Goal: Answer question/provide support

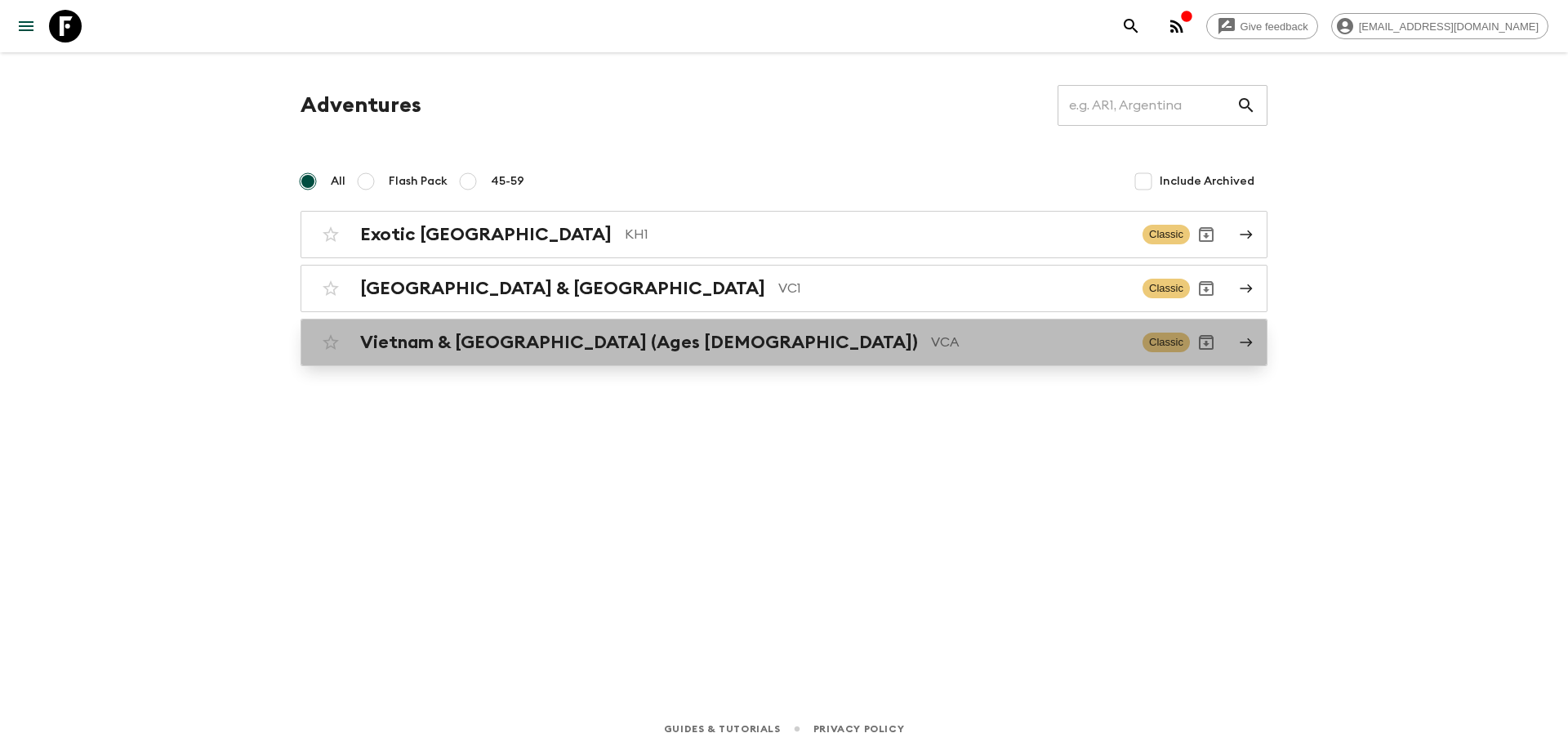
click at [534, 342] on h2 "Vietnam & [GEOGRAPHIC_DATA] (Ages [DEMOGRAPHIC_DATA])" at bounding box center [639, 342] width 557 height 21
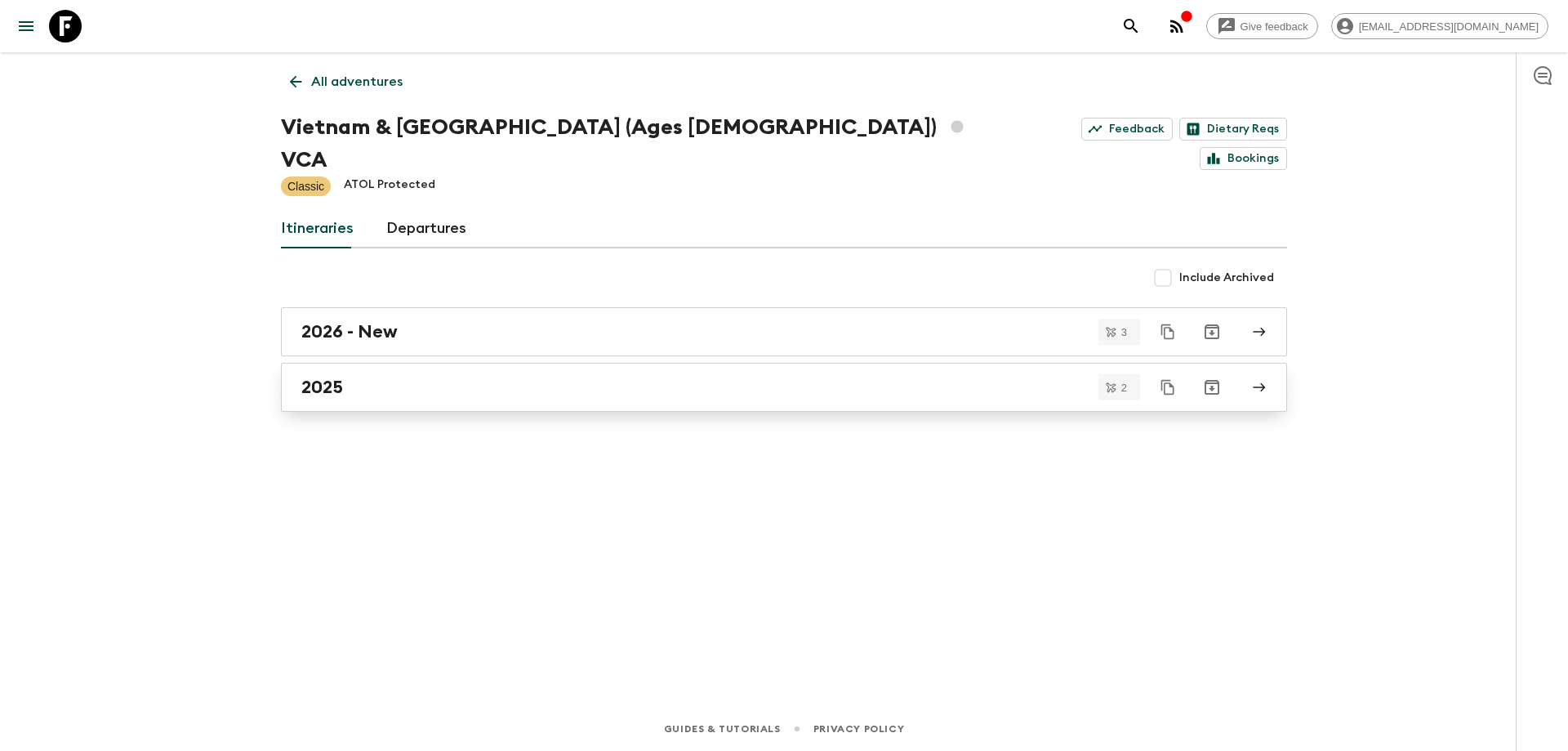
click at [497, 377] on div "2025" at bounding box center [768, 387] width 934 height 21
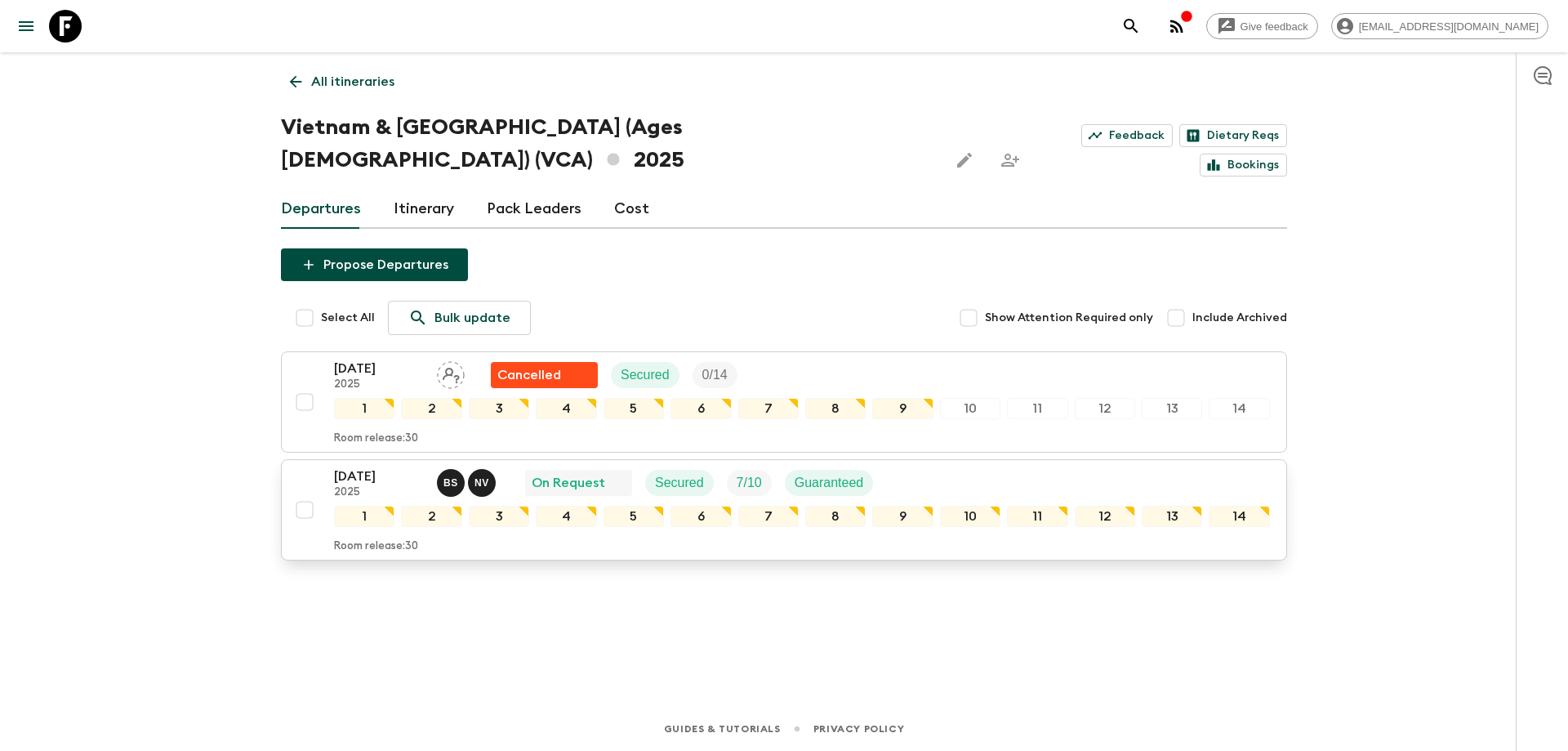
click at [377, 467] on p "[DATE]" at bounding box center [379, 476] width 90 height 20
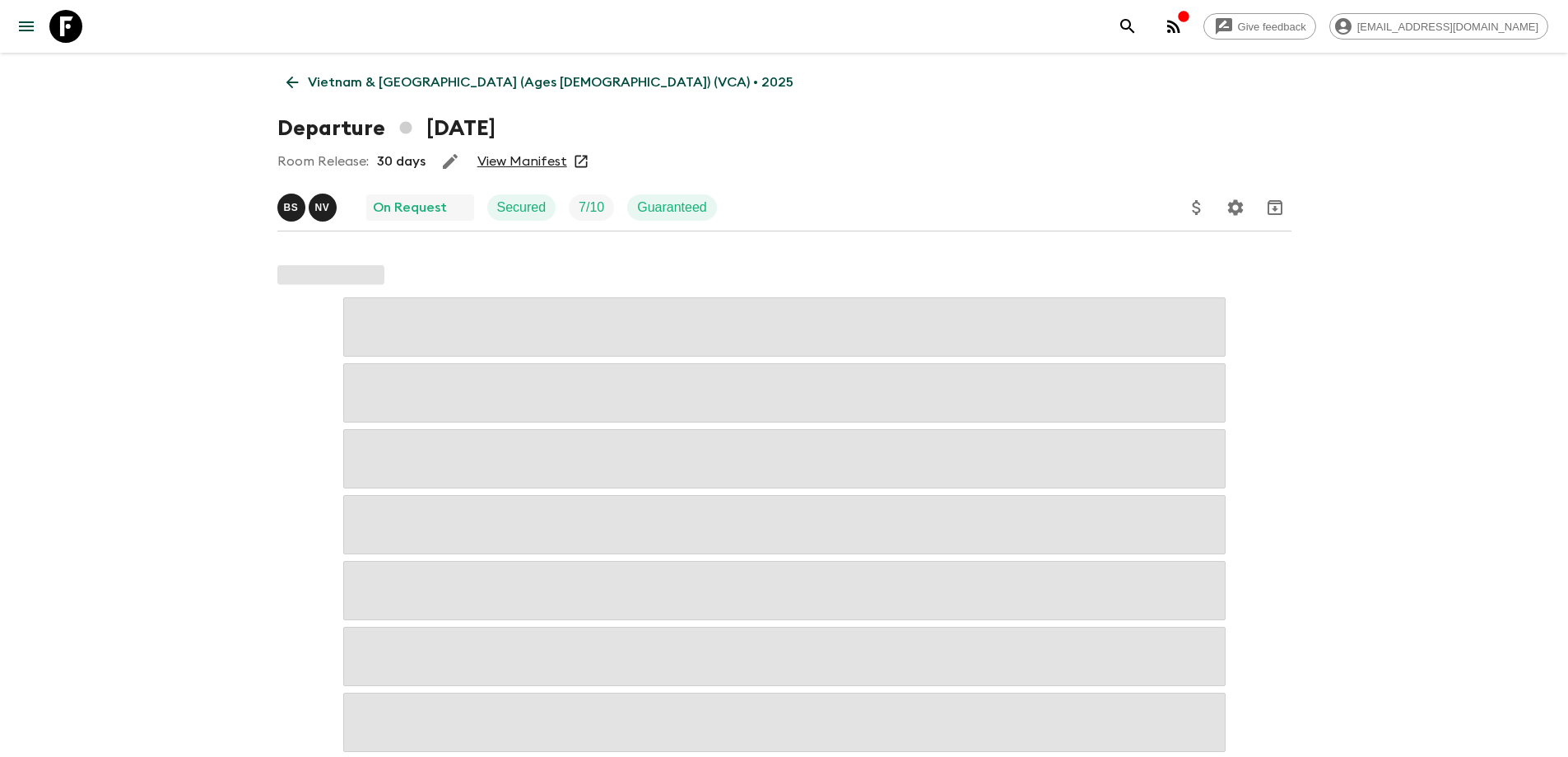
click at [529, 157] on link "View Manifest" at bounding box center [521, 161] width 90 height 16
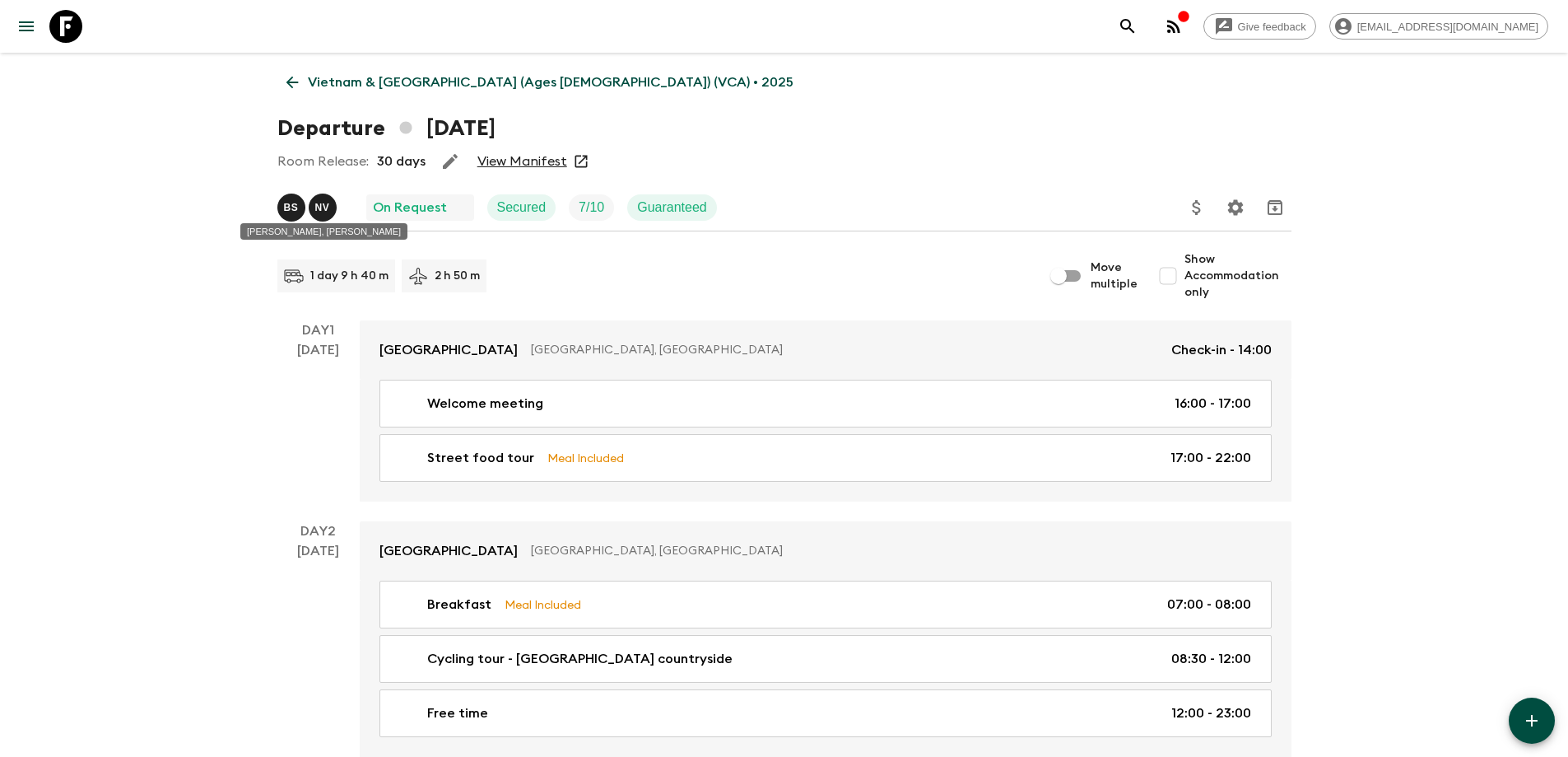
click at [319, 201] on div "N V" at bounding box center [322, 207] width 28 height 28
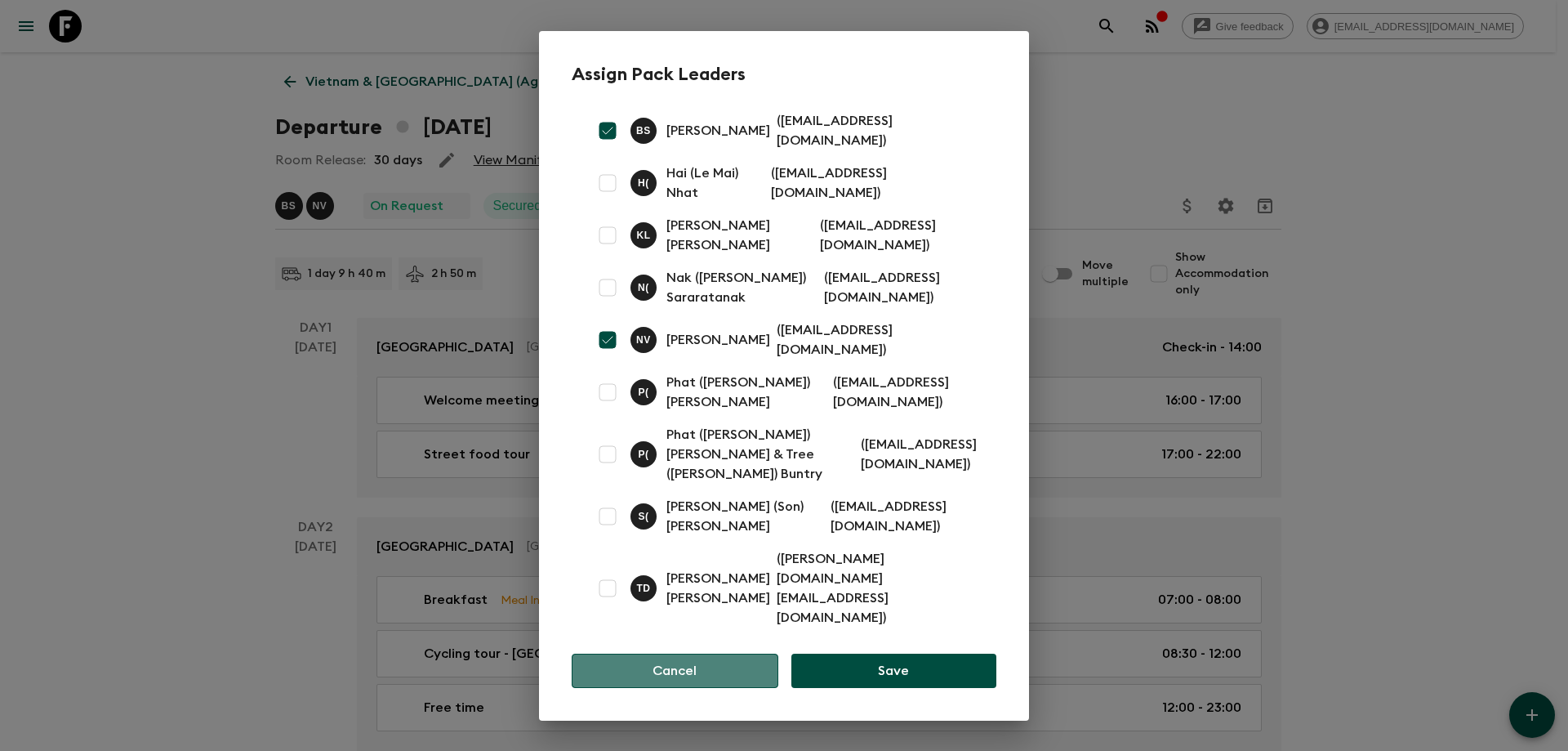
click at [653, 653] on button "Cancel" at bounding box center [675, 671] width 207 height 34
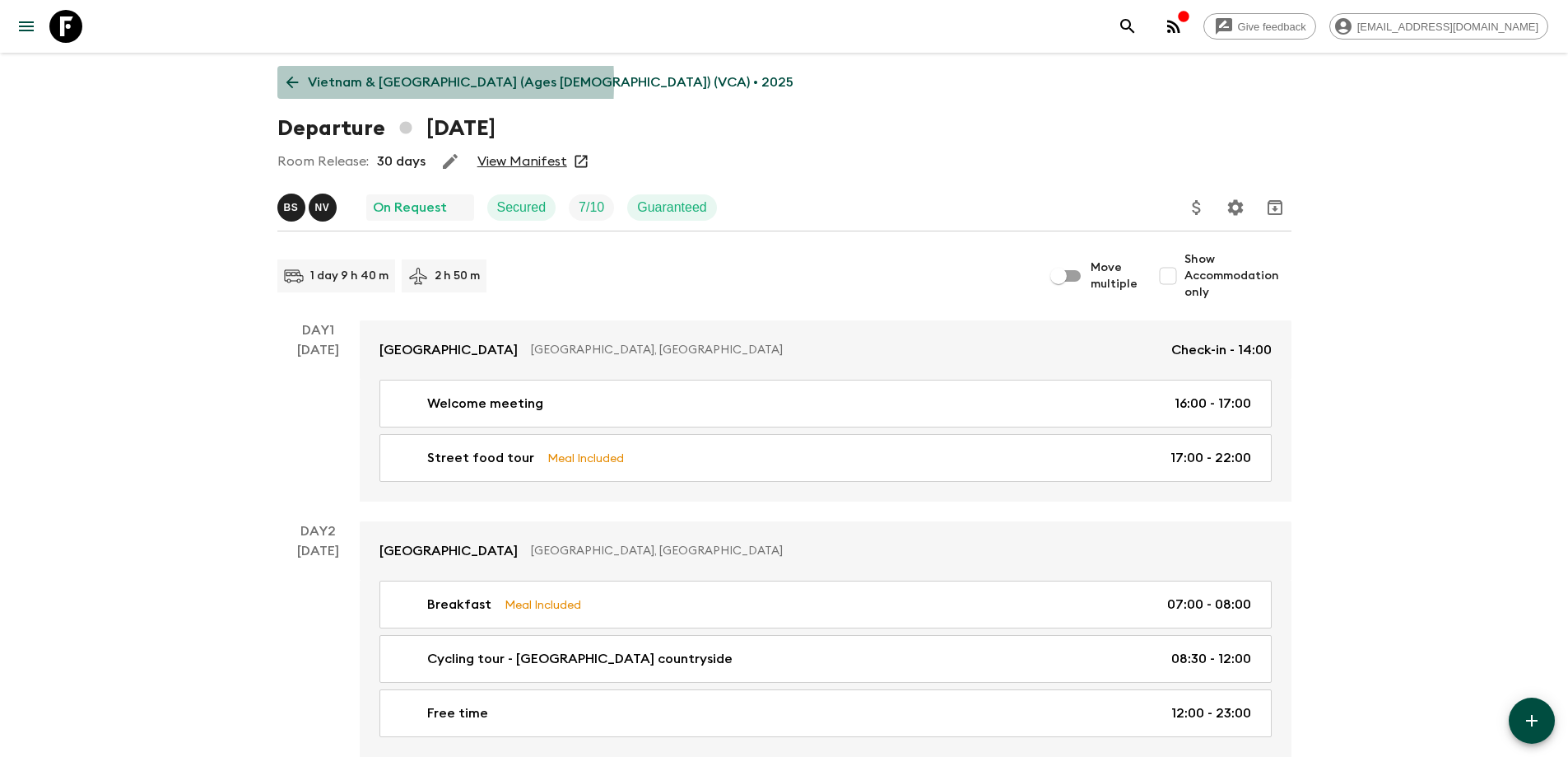
click at [294, 82] on icon at bounding box center [291, 82] width 13 height 13
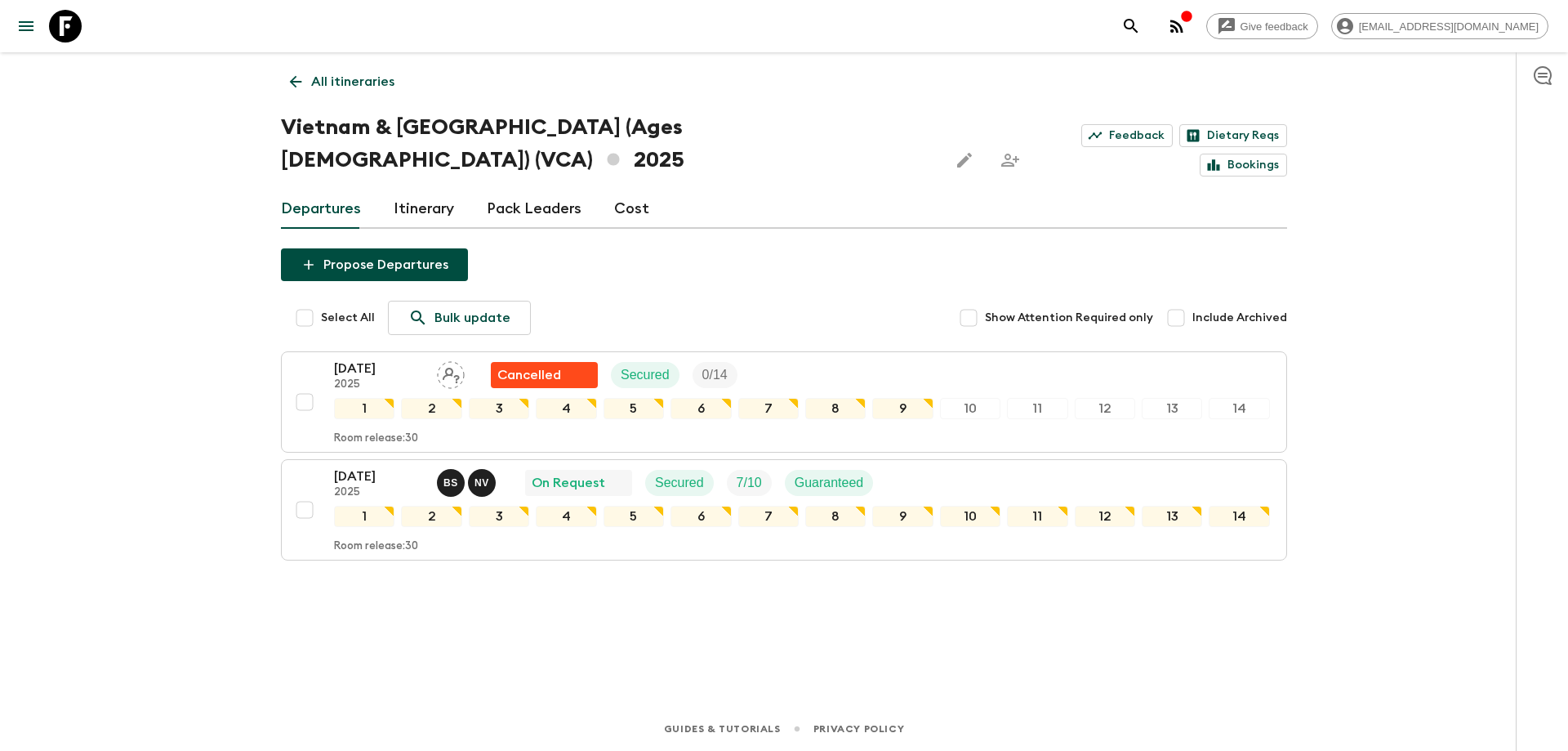
click at [523, 189] on link "Pack Leaders" at bounding box center [534, 209] width 95 height 39
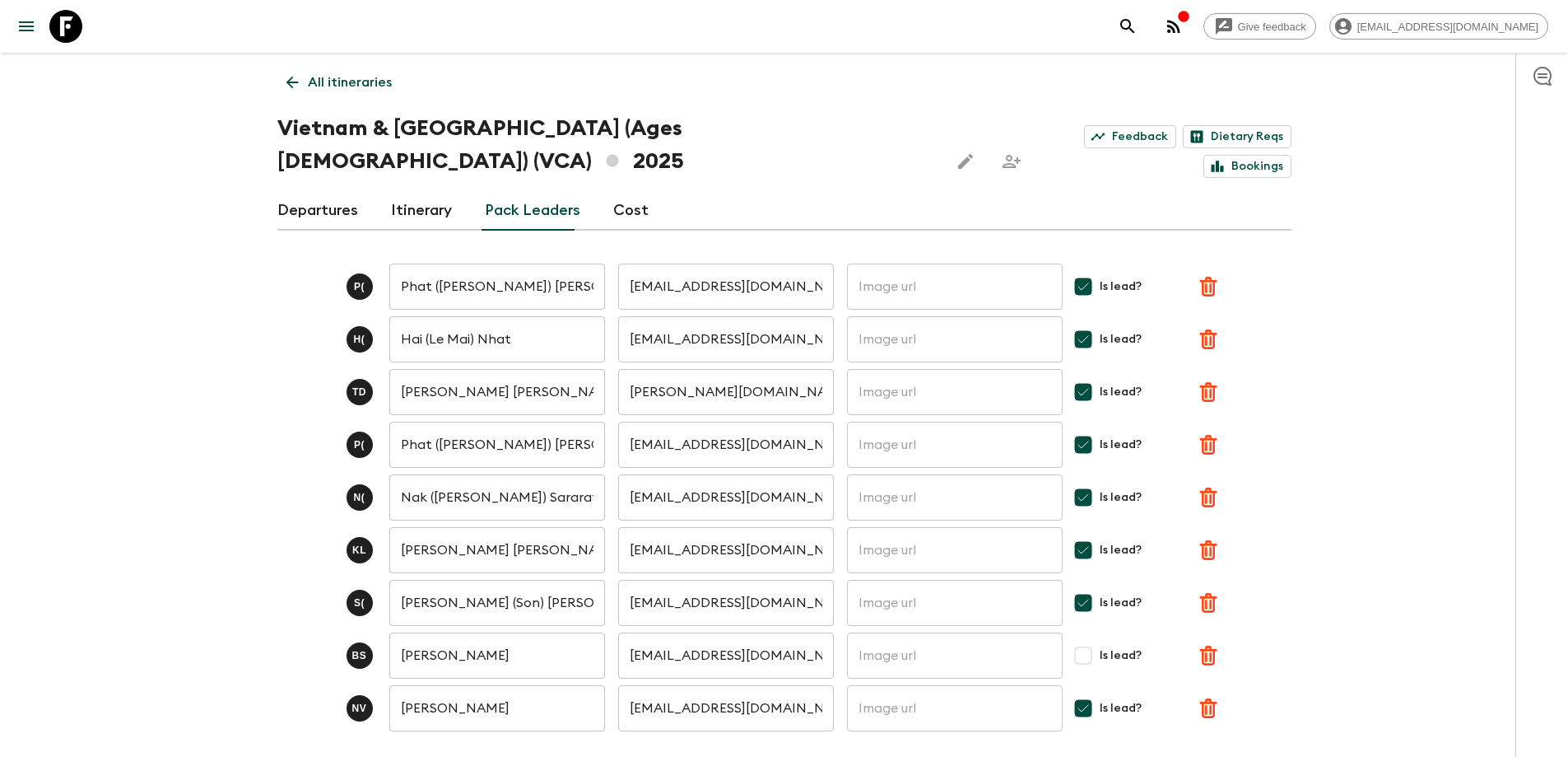
click at [297, 75] on icon at bounding box center [292, 82] width 18 height 18
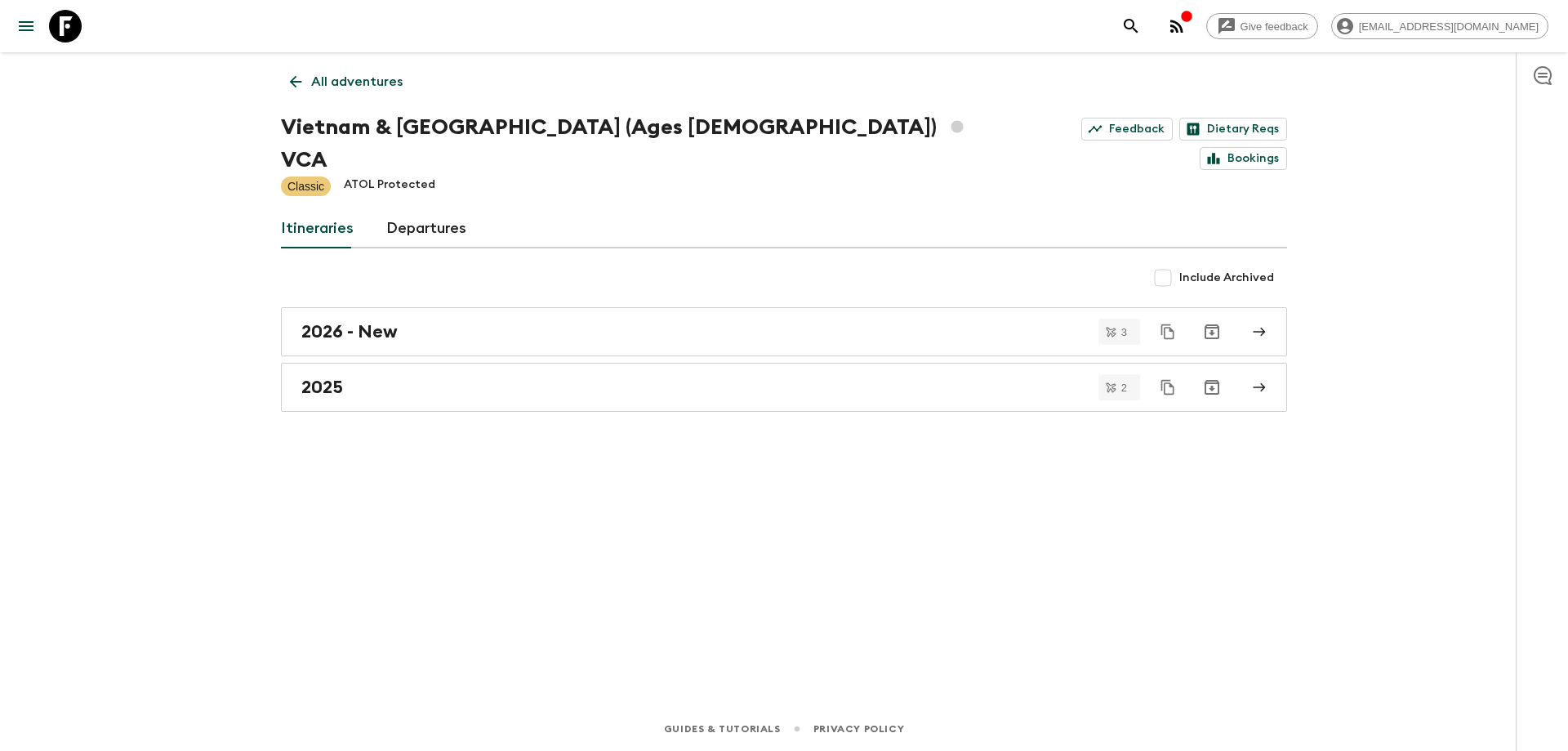
click at [294, 75] on icon at bounding box center [295, 81] width 18 height 18
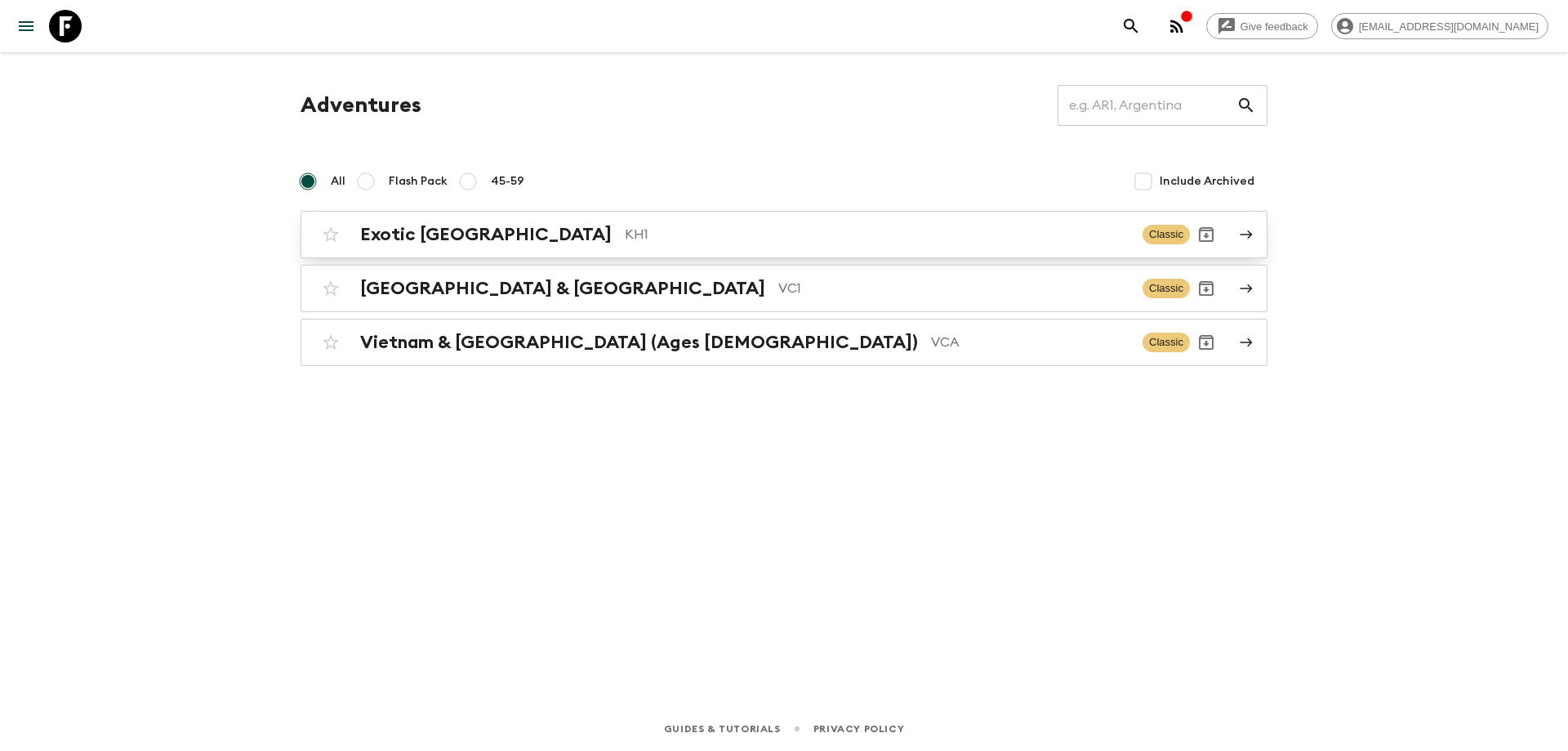
click at [625, 231] on p "KH1" at bounding box center [878, 234] width 505 height 20
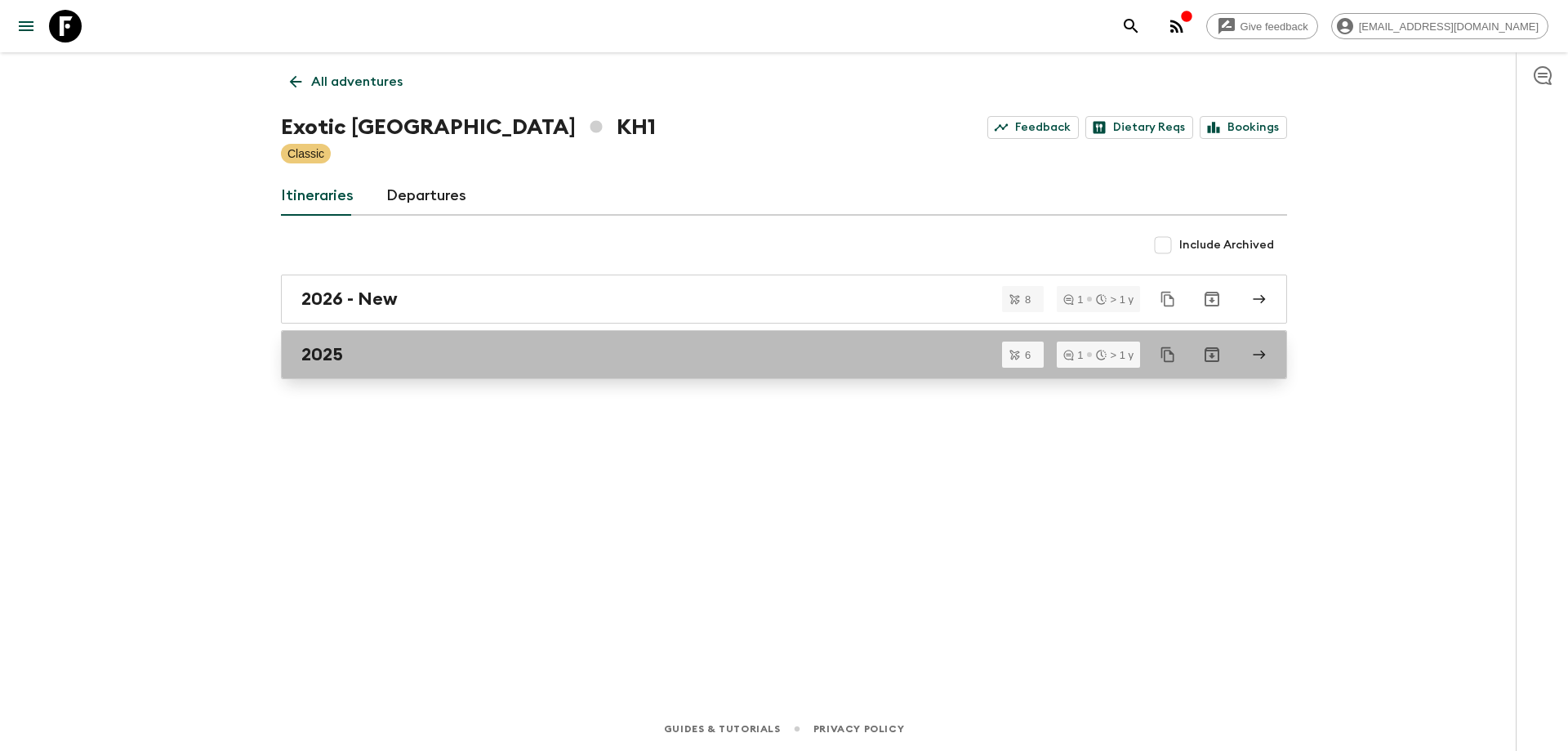
click at [402, 350] on div "2025" at bounding box center [768, 355] width 934 height 21
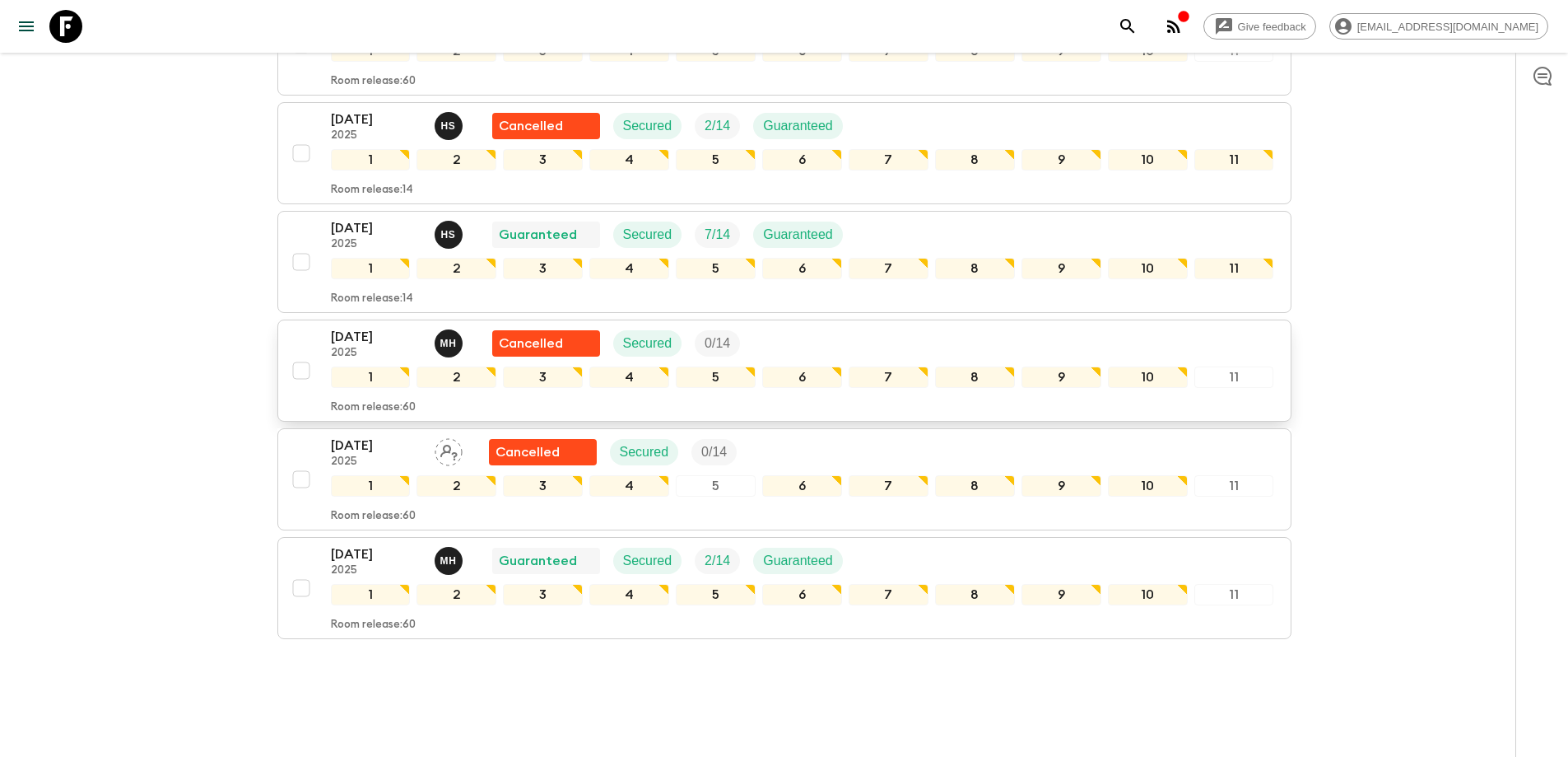
scroll to position [330, 0]
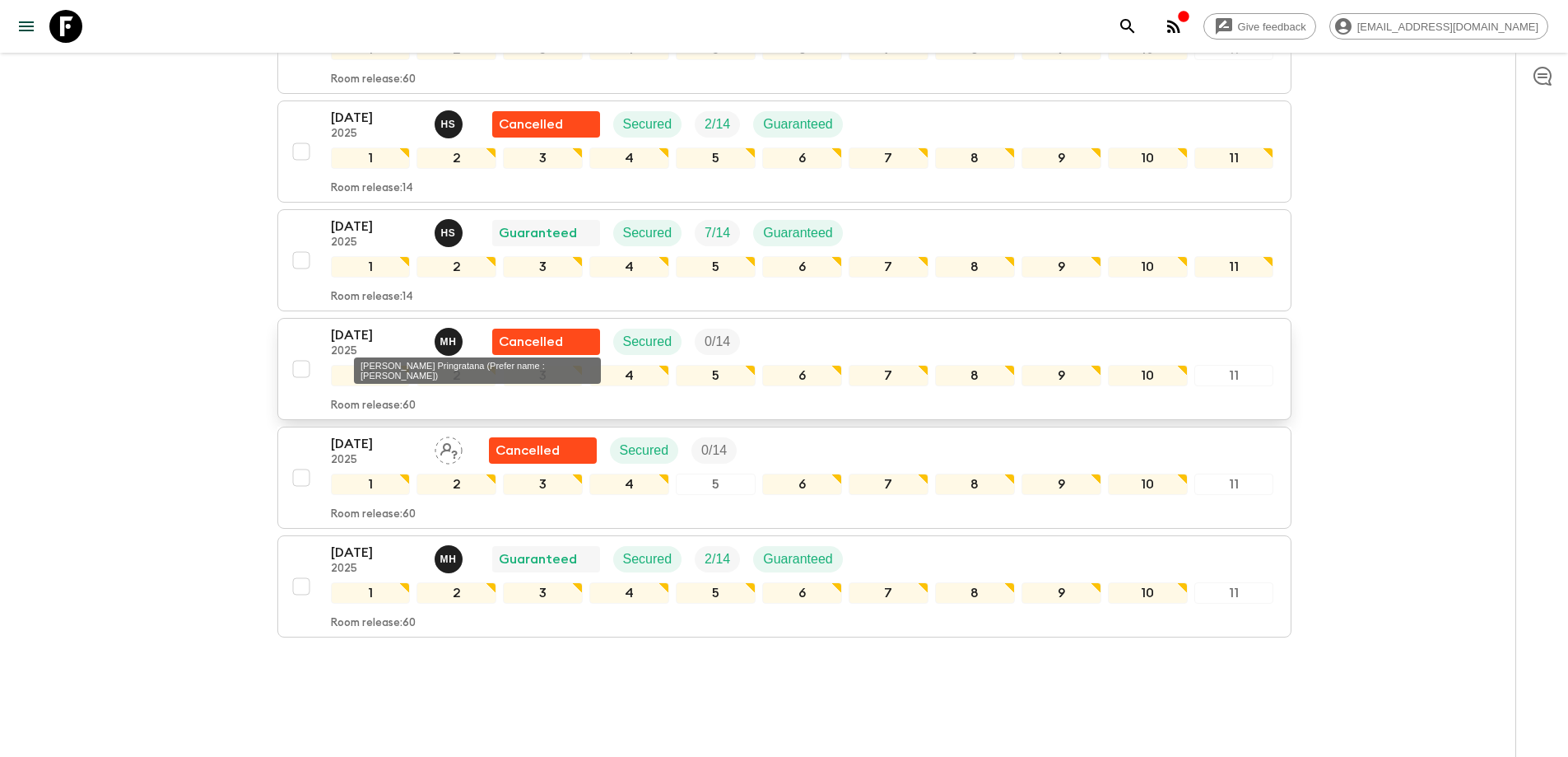
click at [439, 340] on div "M H" at bounding box center [448, 341] width 28 height 28
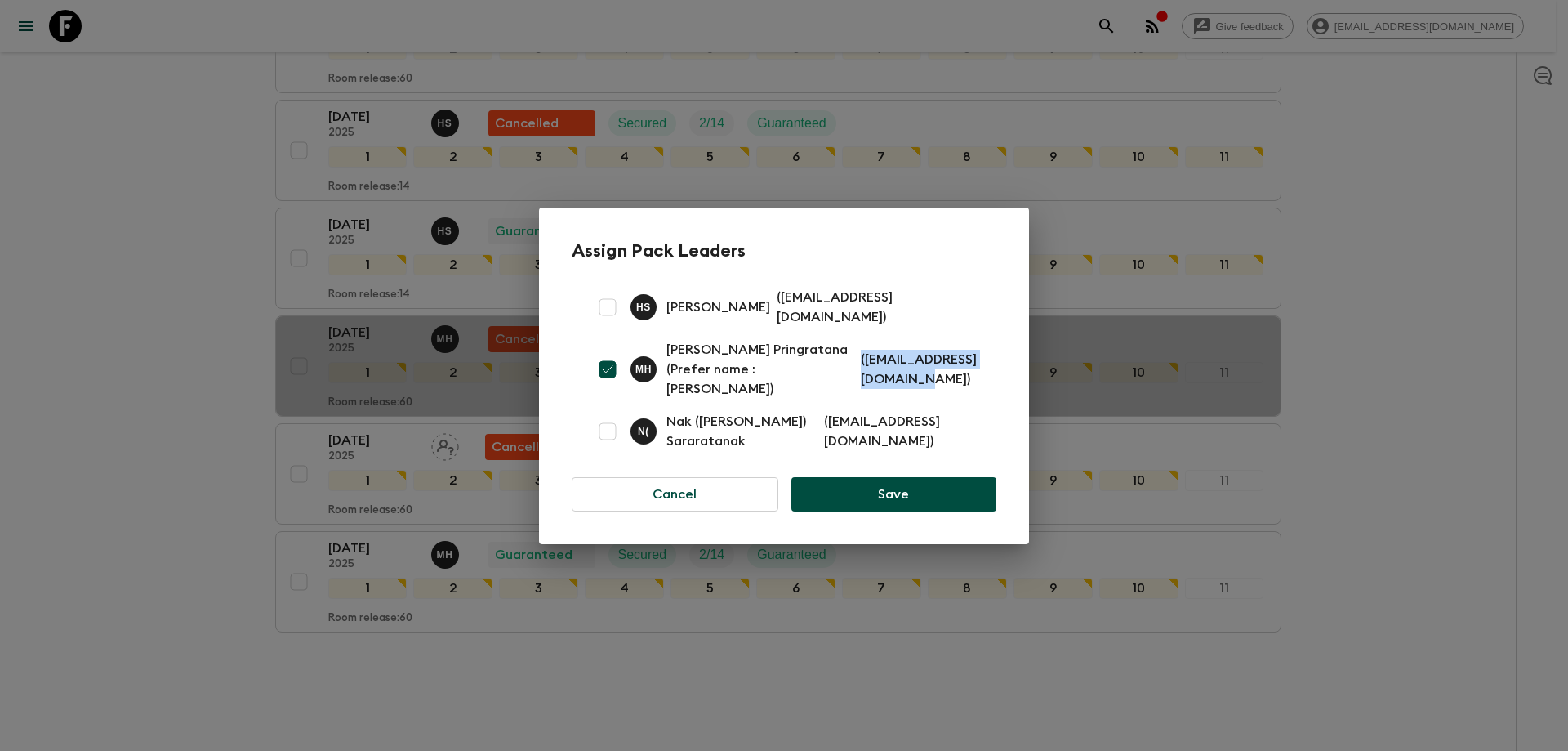
drag, startPoint x: 795, startPoint y: 366, endPoint x: 970, endPoint y: 368, distance: 175.0
click at [970, 368] on p "( [EMAIL_ADDRESS][DOMAIN_NAME] )" at bounding box center [918, 369] width 116 height 39
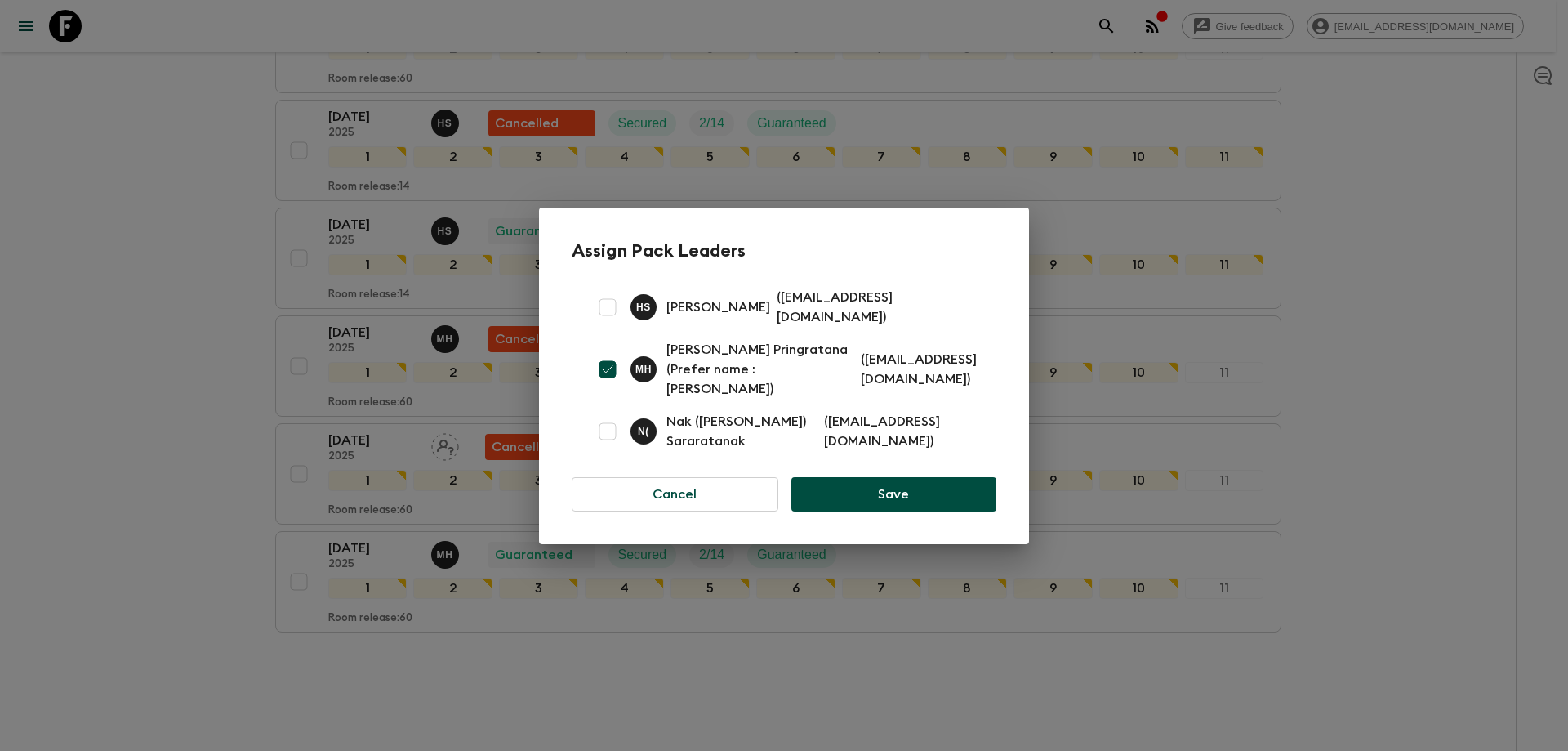
click at [1444, 338] on div "Assign Pack Leaders [PERSON_NAME] ( [EMAIL_ADDRESS][DOMAIN_NAME] ) M H [PERSON_…" at bounding box center [784, 375] width 1568 height 751
